Goal: Information Seeking & Learning: Learn about a topic

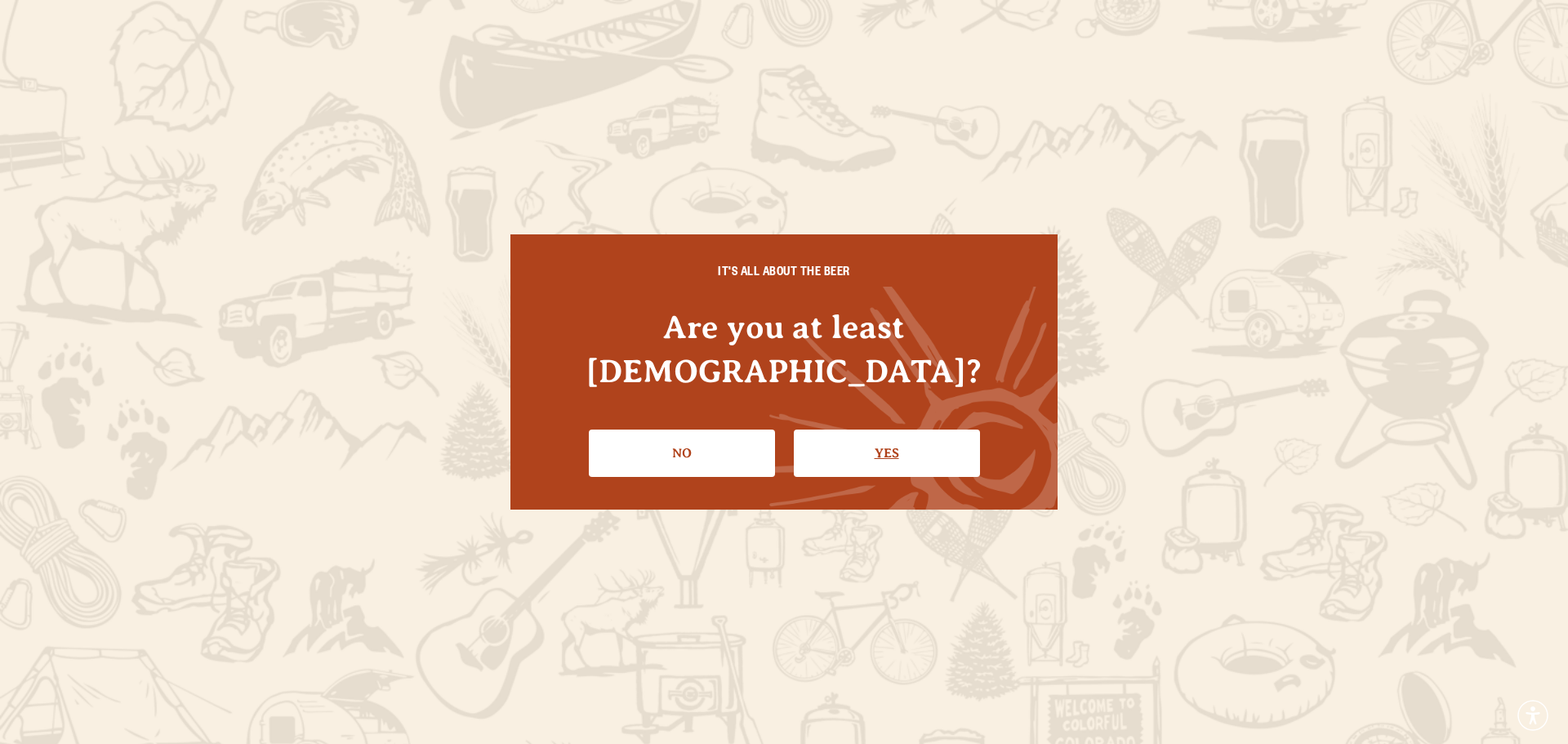
click at [842, 445] on link "Yes" at bounding box center [887, 453] width 187 height 47
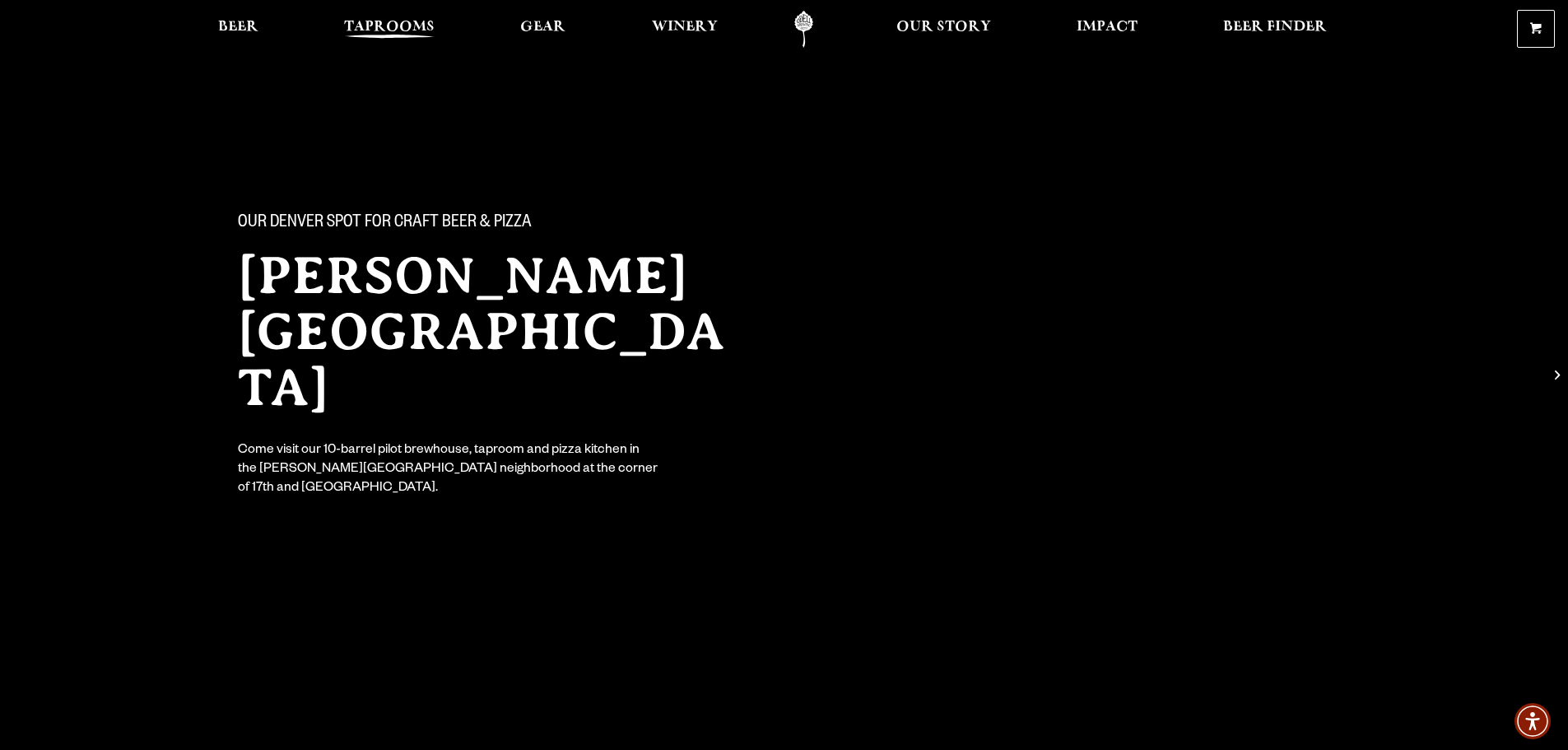
click at [371, 32] on span "Taprooms" at bounding box center [389, 27] width 91 height 13
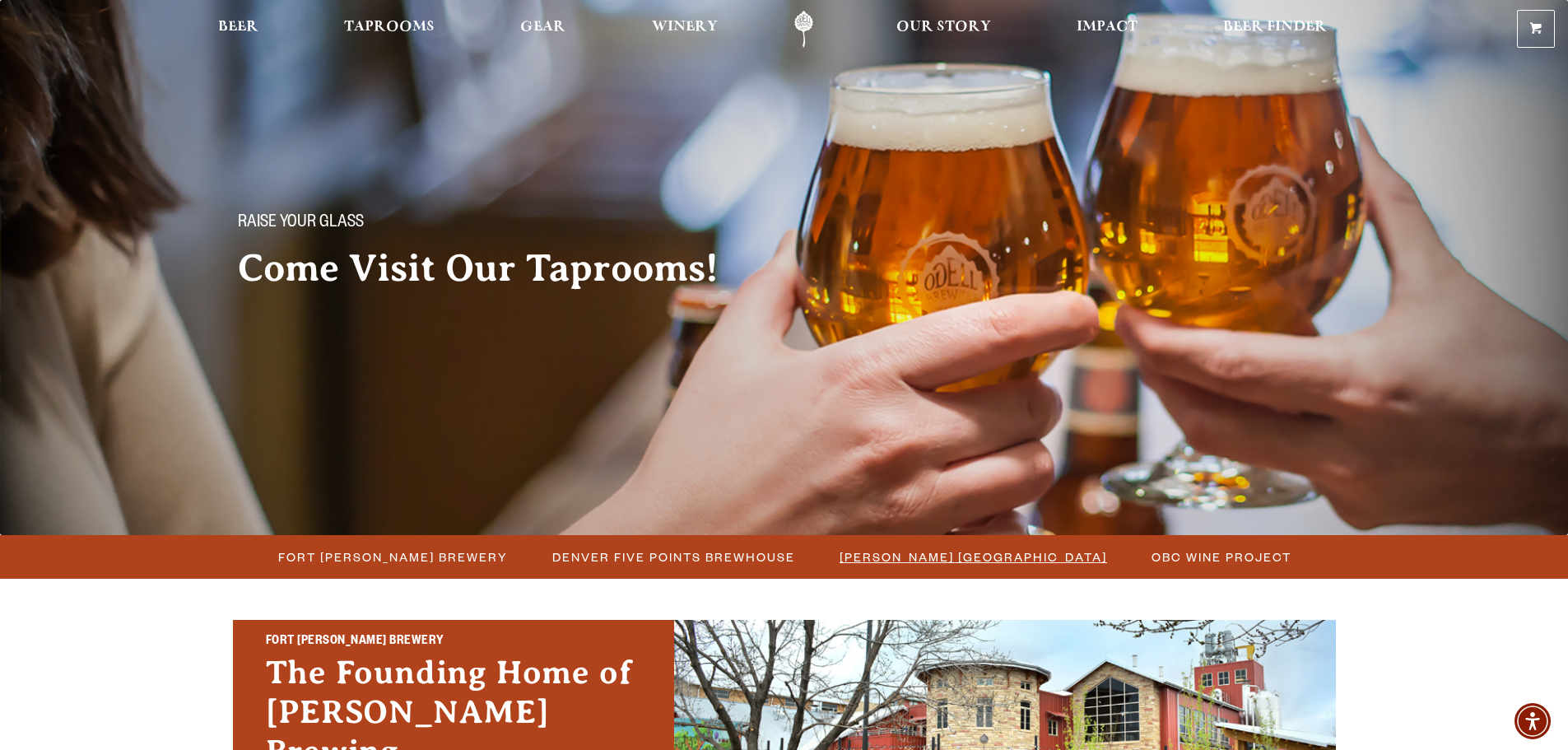
click at [878, 564] on span "[PERSON_NAME] [GEOGRAPHIC_DATA]" at bounding box center [973, 556] width 268 height 24
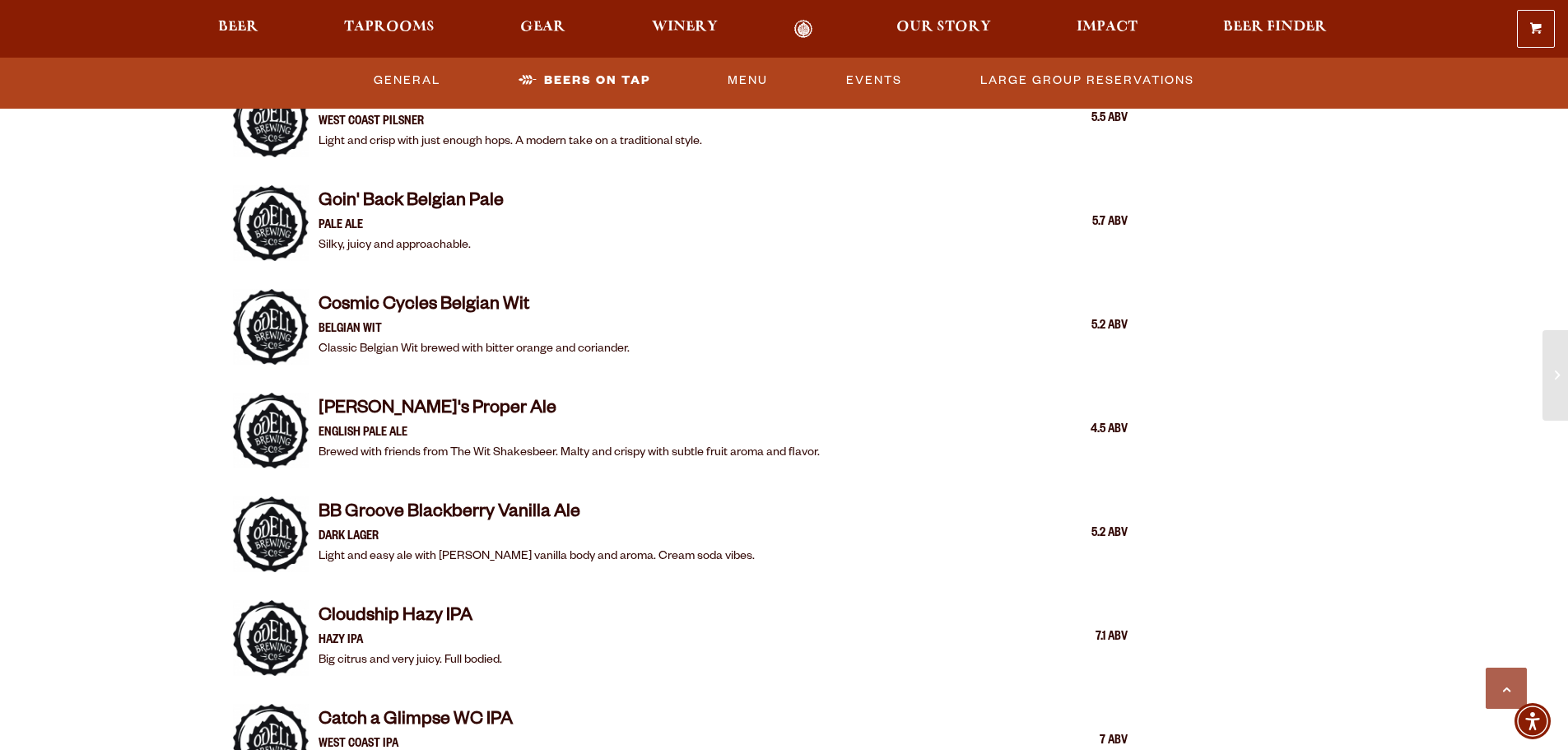
scroll to position [1892, 0]
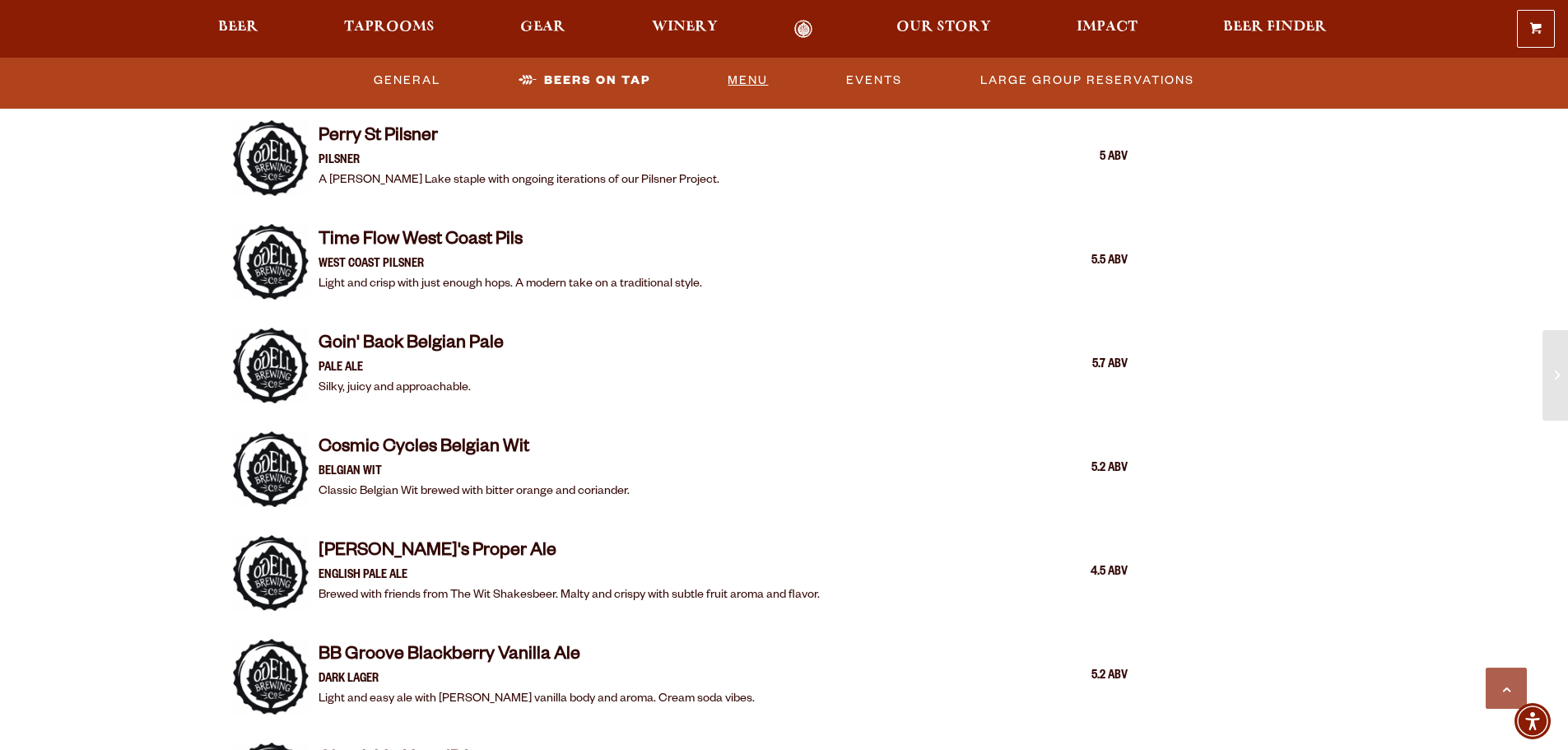
click at [763, 81] on link "Menu" at bounding box center [748, 81] width 53 height 38
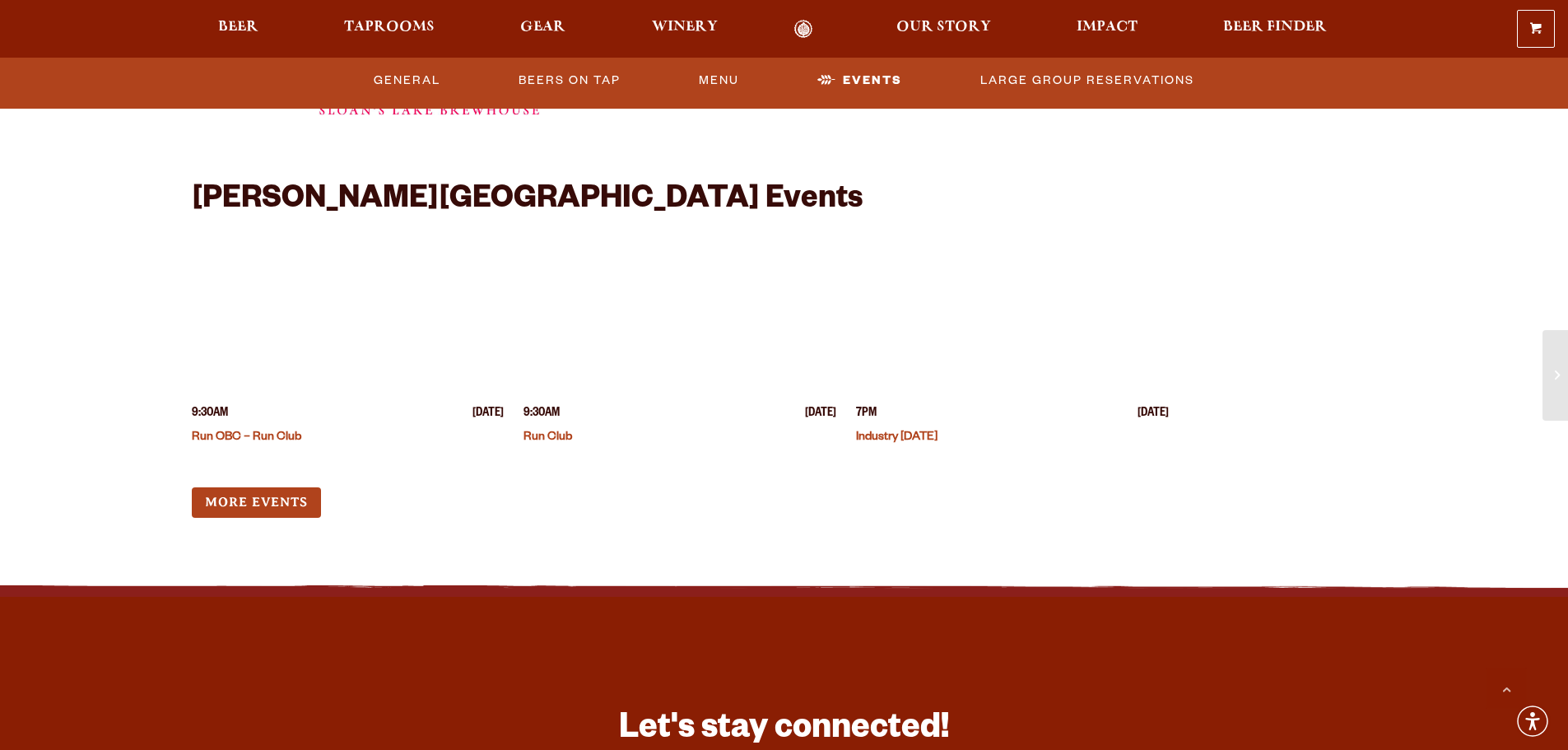
scroll to position [4526, 0]
